Goal: Task Accomplishment & Management: Use online tool/utility

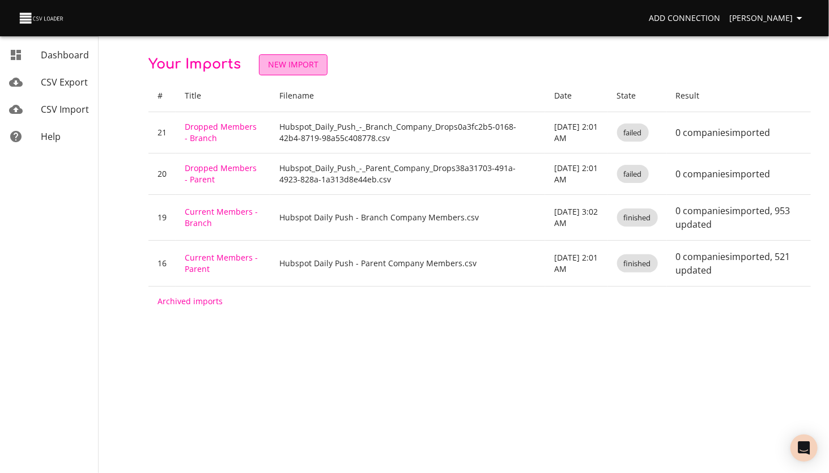
click at [301, 58] on span "New Import" at bounding box center [293, 65] width 50 height 14
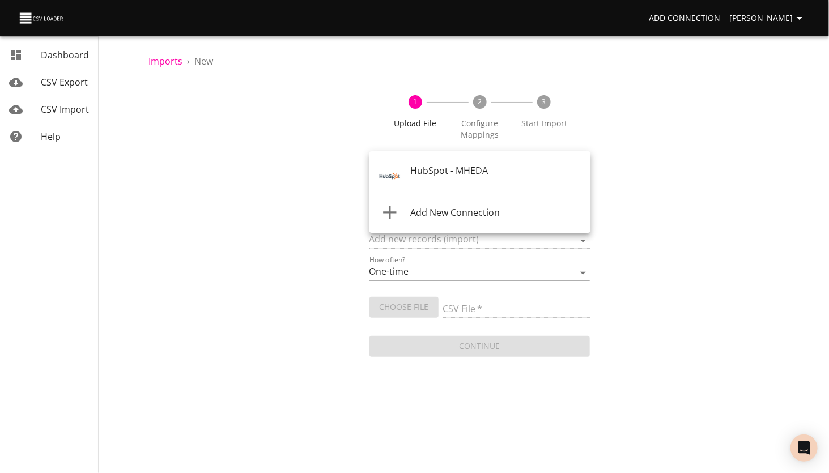
click at [408, 176] on body "Add Connection [PERSON_NAME] Dashboard CSV Export CSV Import Help Imports › New…" at bounding box center [414, 236] width 829 height 473
click at [424, 172] on span "HubSpot - MHEDA" at bounding box center [449, 170] width 78 height 12
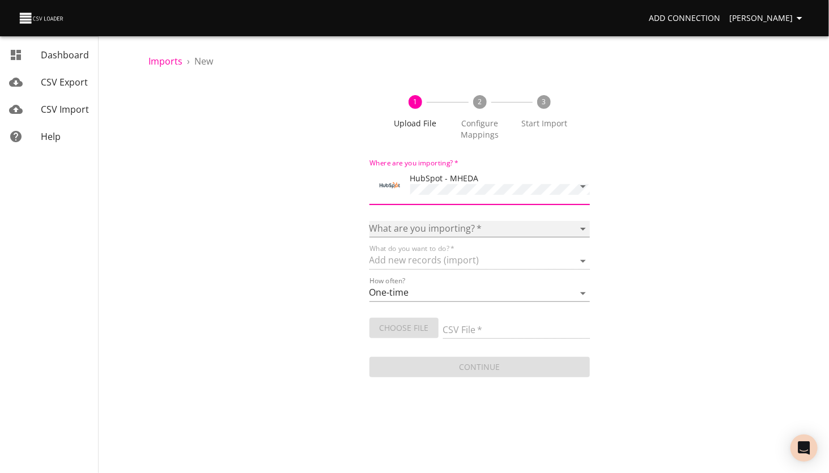
click at [415, 227] on select "Calls Companies Contacts Deals Emails Line items Meetings Notes Products Tasks …" at bounding box center [479, 229] width 221 height 16
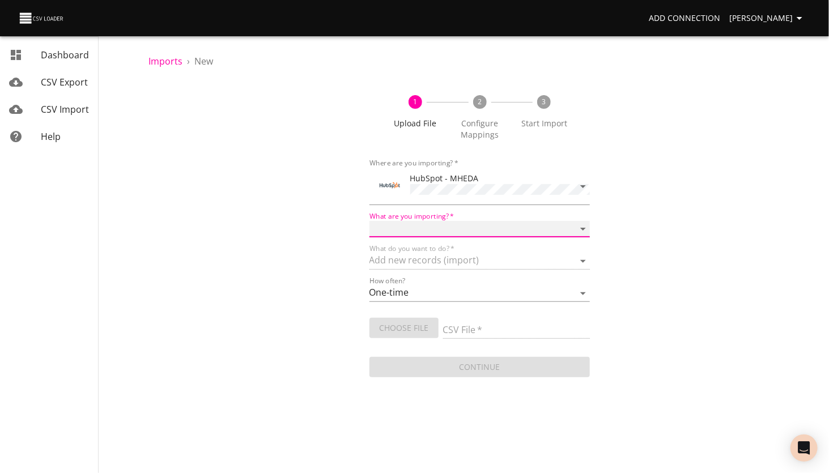
select select "contacts"
click at [369, 221] on select "Calls Companies Contacts Deals Emails Line items Meetings Notes Products Tasks …" at bounding box center [479, 229] width 221 height 16
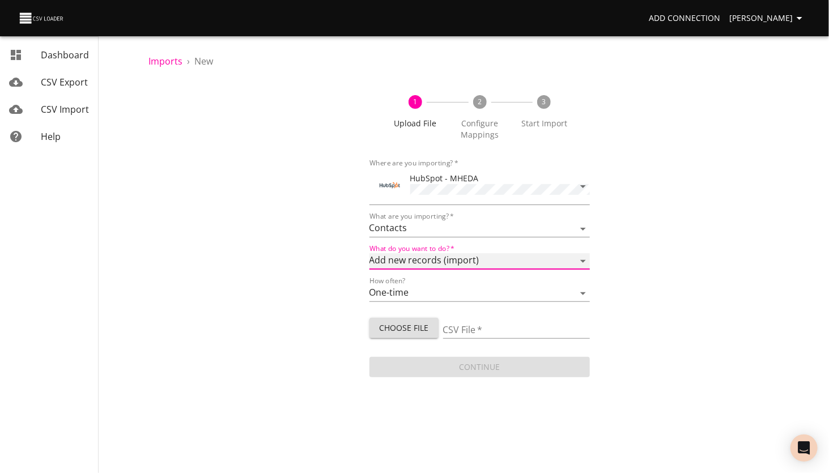
click at [429, 257] on select "Add new records (import) Update existing records (update) Add new and update ex…" at bounding box center [479, 261] width 221 height 16
select select "update"
click at [369, 253] on select "Add new records (import) Update existing records (update) Add new and update ex…" at bounding box center [479, 261] width 221 height 16
click at [405, 323] on span "Choose File" at bounding box center [403, 328] width 51 height 14
type input "Test new email.csv"
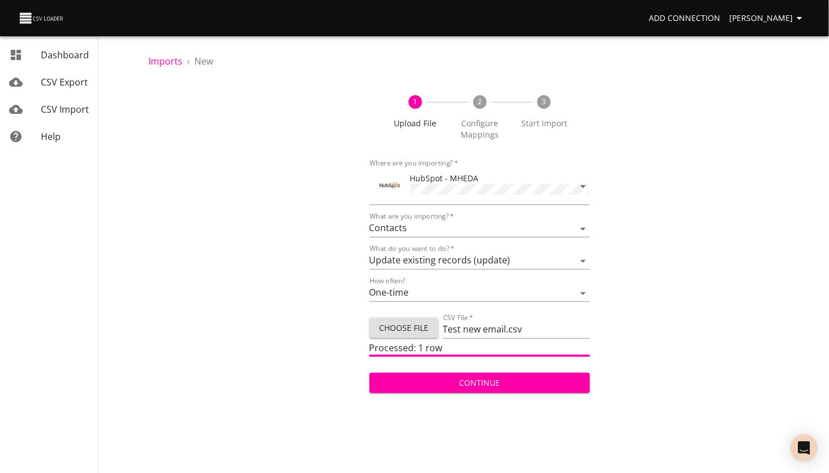
click at [478, 386] on span "Continue" at bounding box center [479, 383] width 203 height 14
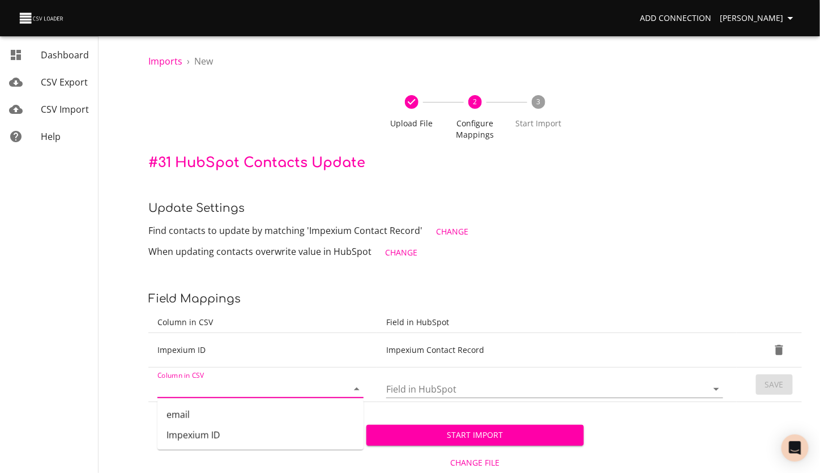
click at [201, 393] on input "Column in CSV" at bounding box center [242, 389] width 171 height 18
click at [187, 418] on li "email" at bounding box center [260, 414] width 206 height 20
type input "email"
click at [481, 391] on input "Field in HubSpot" at bounding box center [537, 389] width 302 height 18
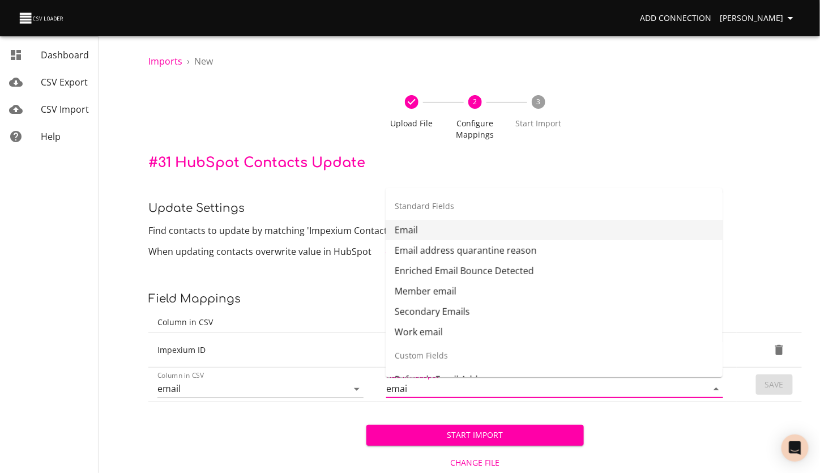
click at [412, 232] on li "Email" at bounding box center [554, 230] width 337 height 20
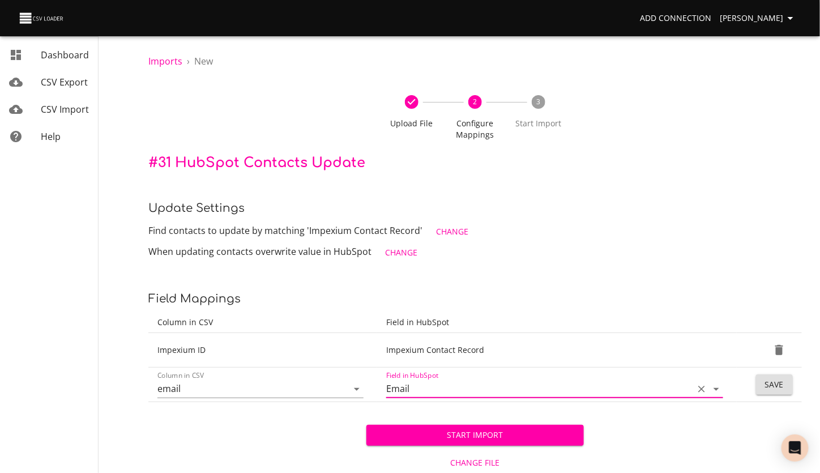
type input "Email"
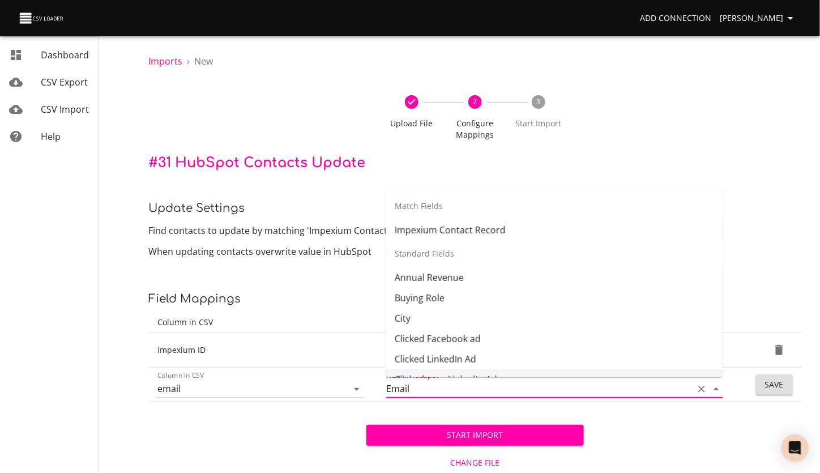
click at [414, 390] on input "Email" at bounding box center [537, 389] width 302 height 18
click at [768, 380] on span "Save" at bounding box center [774, 385] width 19 height 14
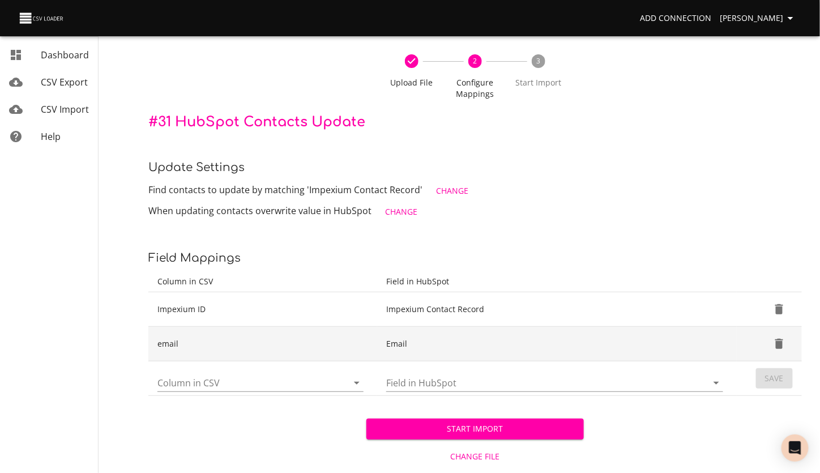
scroll to position [57, 0]
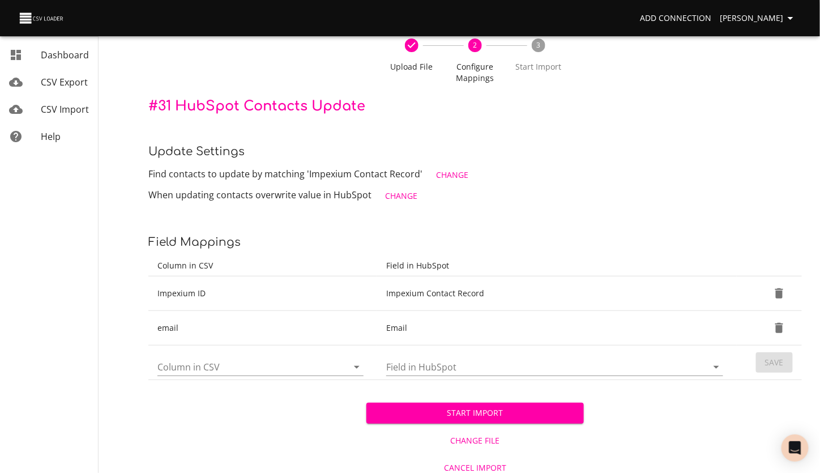
click at [472, 412] on span "Start Import" at bounding box center [476, 413] width 200 height 14
